Goal: Transaction & Acquisition: Purchase product/service

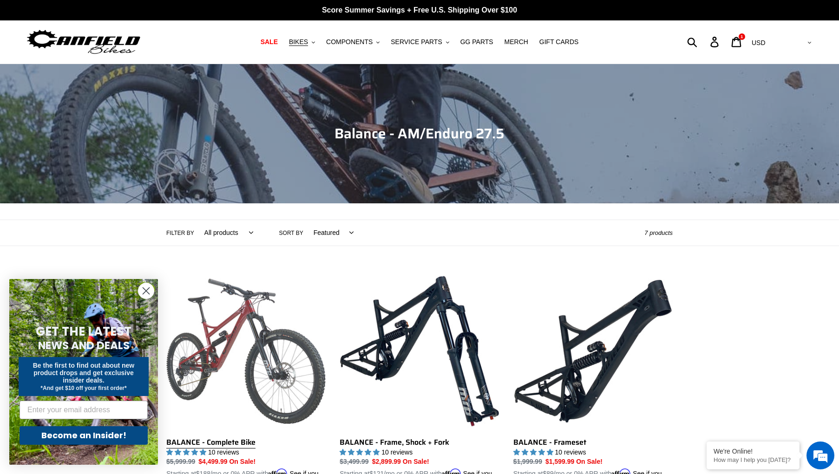
click at [211, 359] on link "BALANCE - Complete Bike" at bounding box center [245, 380] width 159 height 217
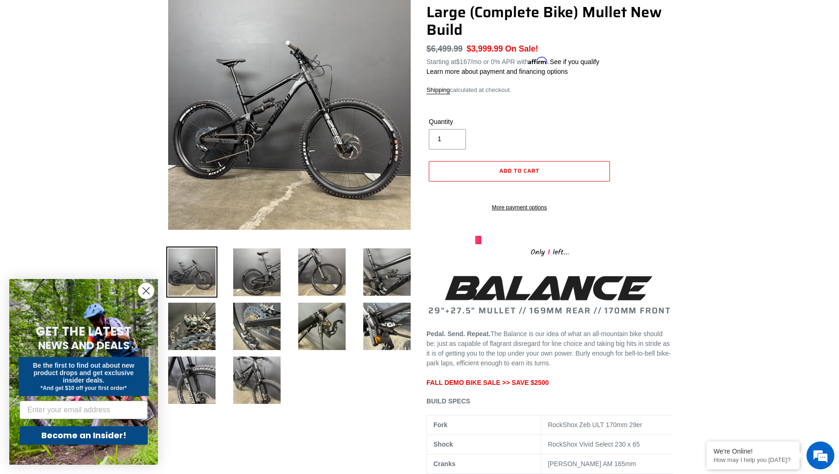
scroll to position [112, 0]
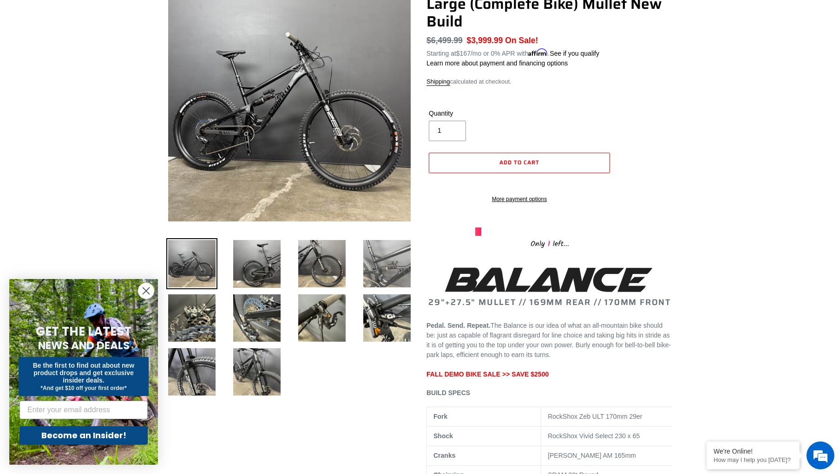
click at [388, 271] on img at bounding box center [387, 263] width 51 height 51
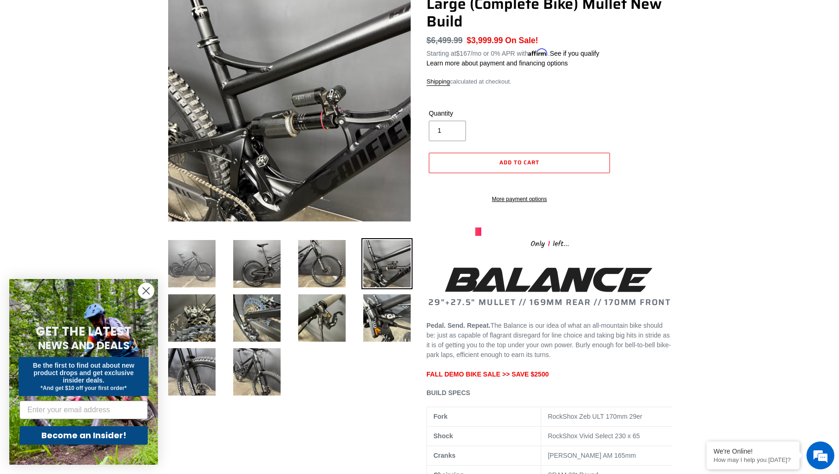
click at [203, 275] on img at bounding box center [191, 263] width 51 height 51
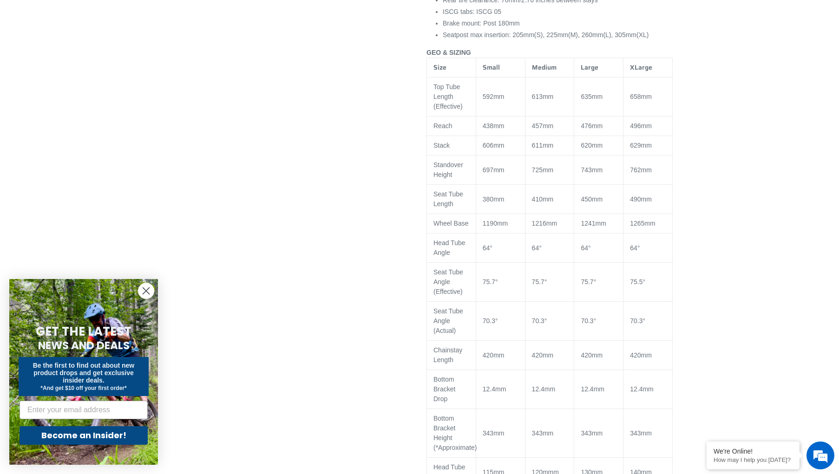
scroll to position [1168, 0]
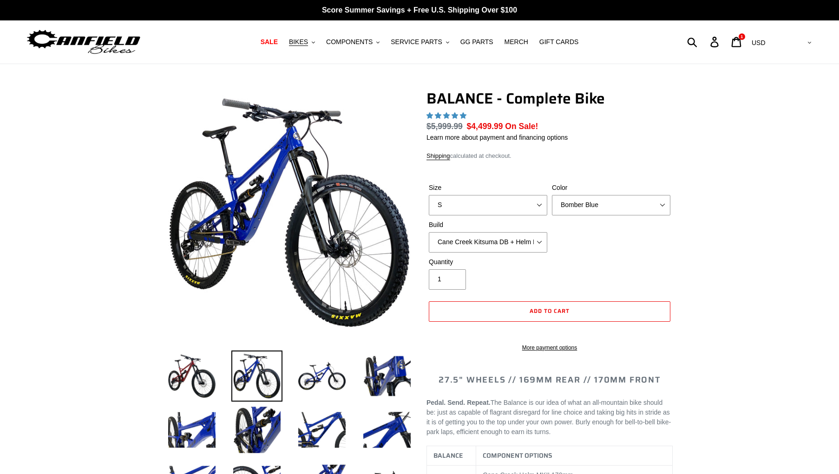
select select "highest-rating"
click at [512, 244] on select "Cane Creek Kitsuma DB + Helm MKII + SRAM GX Cane Creek Kitsuma DB + Helm MKII +…" at bounding box center [488, 242] width 118 height 20
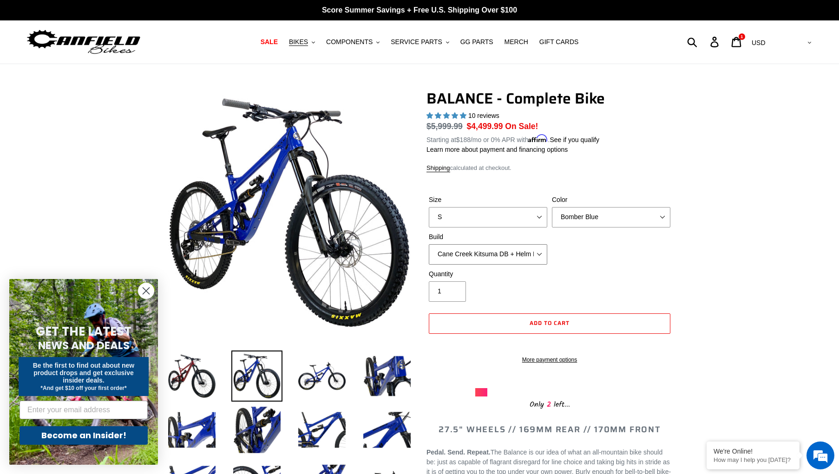
select select "RockShox Vivid ULT + Zeb ULT + Shimano XT"
click at [429, 244] on select "Cane Creek Kitsuma DB + Helm MKII + SRAM GX Cane Creek Kitsuma DB + Helm MKII +…" at bounding box center [488, 254] width 118 height 20
click at [494, 223] on select "S M L XL" at bounding box center [488, 217] width 118 height 20
click at [429, 207] on select "S M L XL" at bounding box center [488, 217] width 118 height 20
click at [598, 221] on select "Bomber Blue Goat's Blood Stealth Black" at bounding box center [611, 217] width 118 height 20
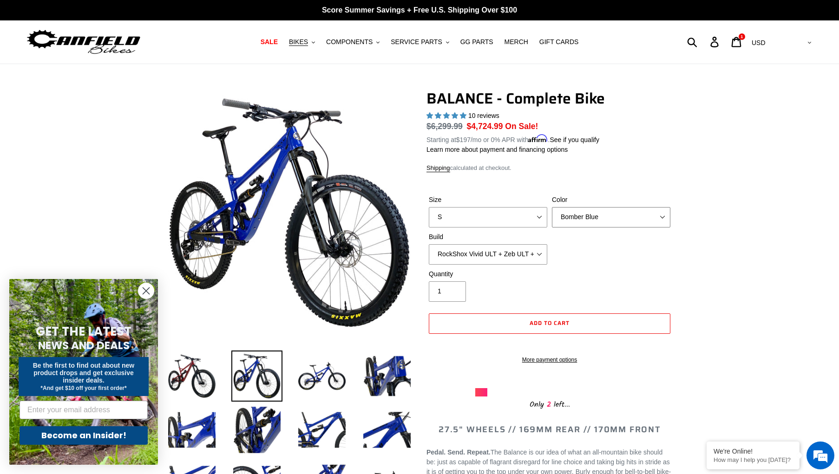
select select "Stealth Black"
click at [552, 207] on select "Bomber Blue Goat's Blood Stealth Black" at bounding box center [611, 217] width 118 height 20
click at [301, 43] on span "BIKES" at bounding box center [298, 42] width 19 height 8
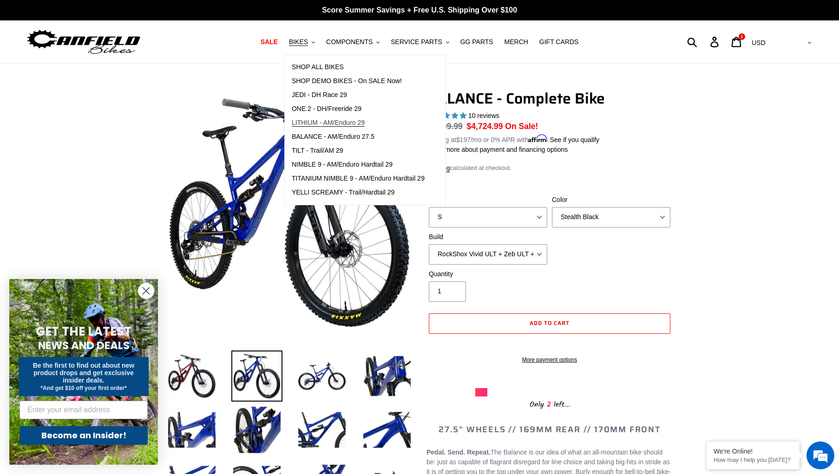
click at [329, 123] on span "LITHIUM - AM/Enduro 29" at bounding box center [328, 123] width 73 height 8
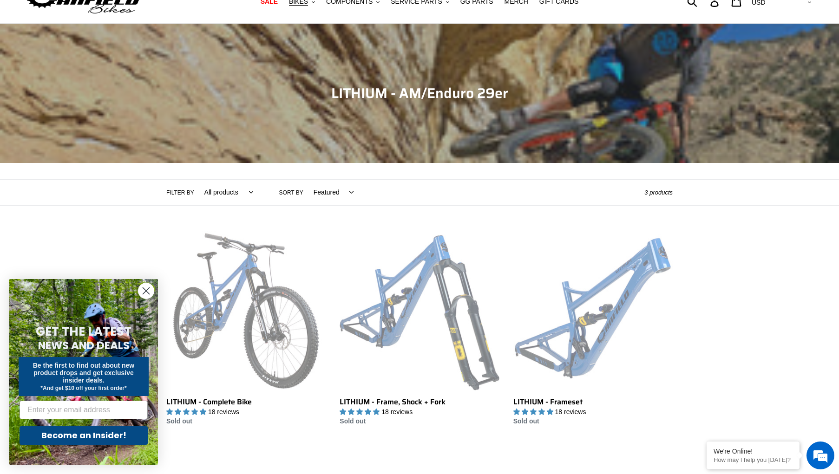
scroll to position [39, 0]
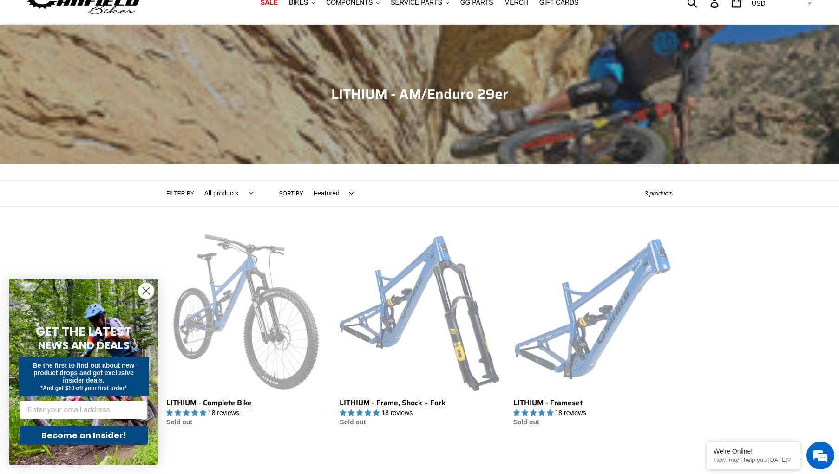
click at [231, 278] on link "LITHIUM - Complete Bike" at bounding box center [245, 330] width 159 height 196
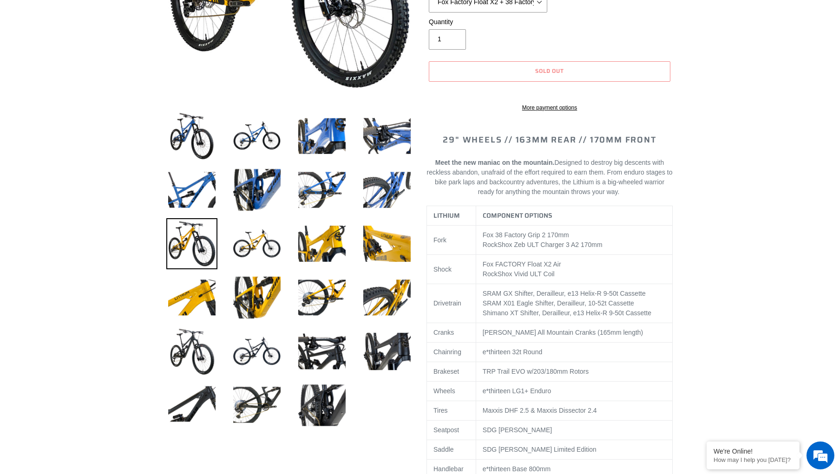
scroll to position [240, 0]
select select "highest-rating"
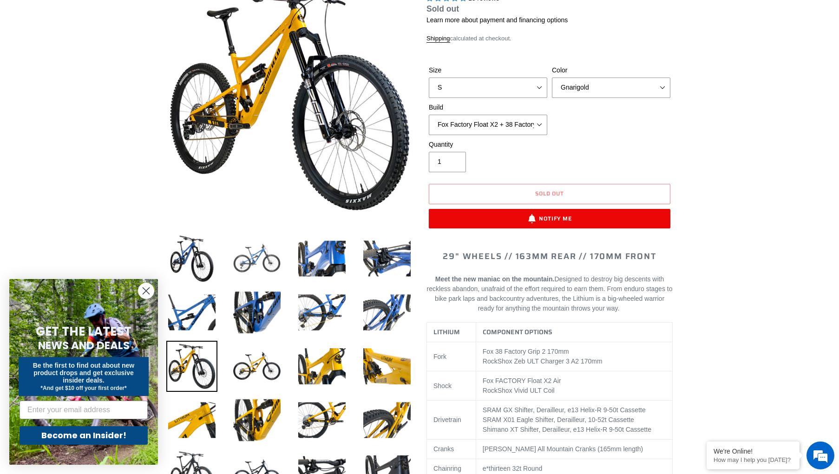
scroll to position [109, 0]
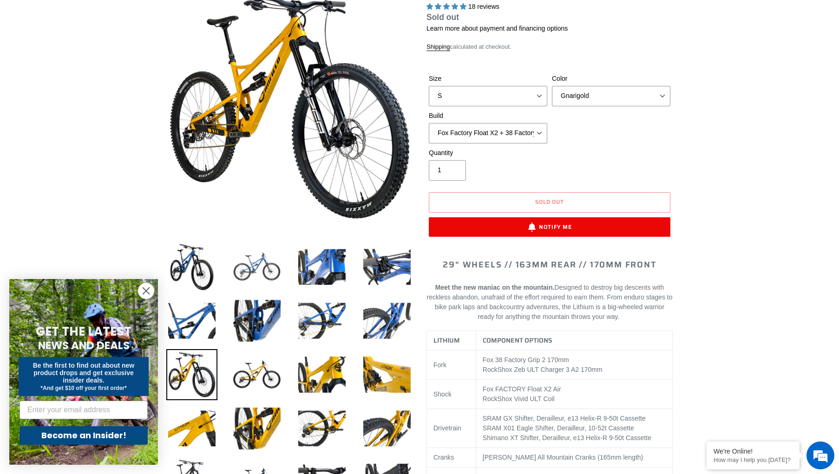
click at [252, 255] on img at bounding box center [256, 267] width 51 height 51
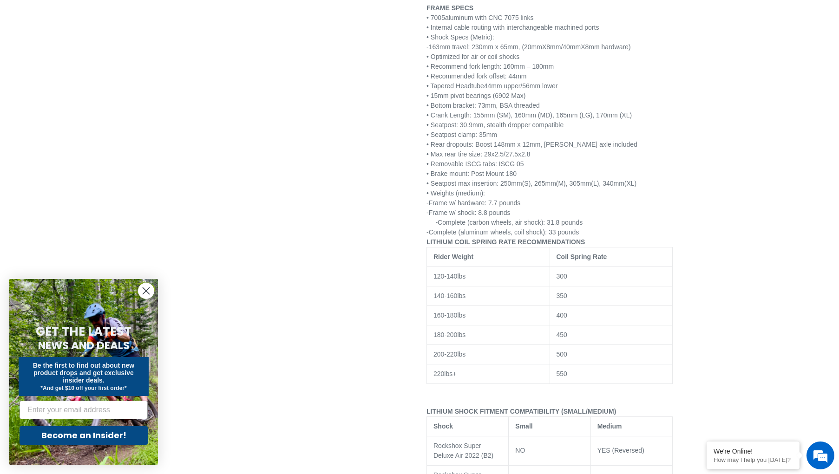
scroll to position [1507, 0]
